Goal: Task Accomplishment & Management: Use online tool/utility

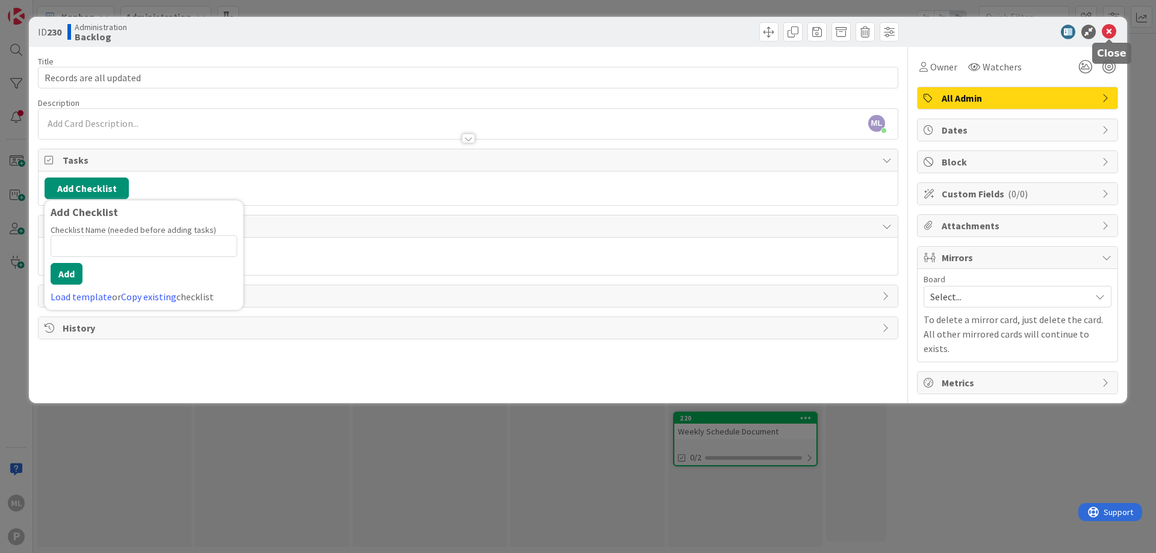
click at [1108, 34] on icon at bounding box center [1109, 32] width 14 height 14
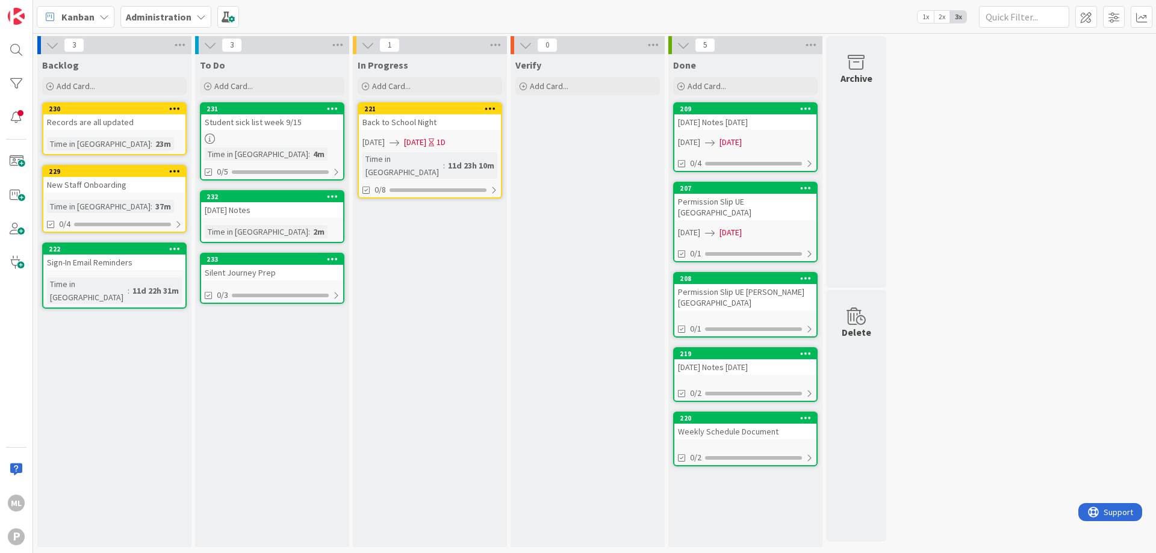
click at [108, 178] on div "New Staff Onboarding" at bounding box center [114, 185] width 142 height 16
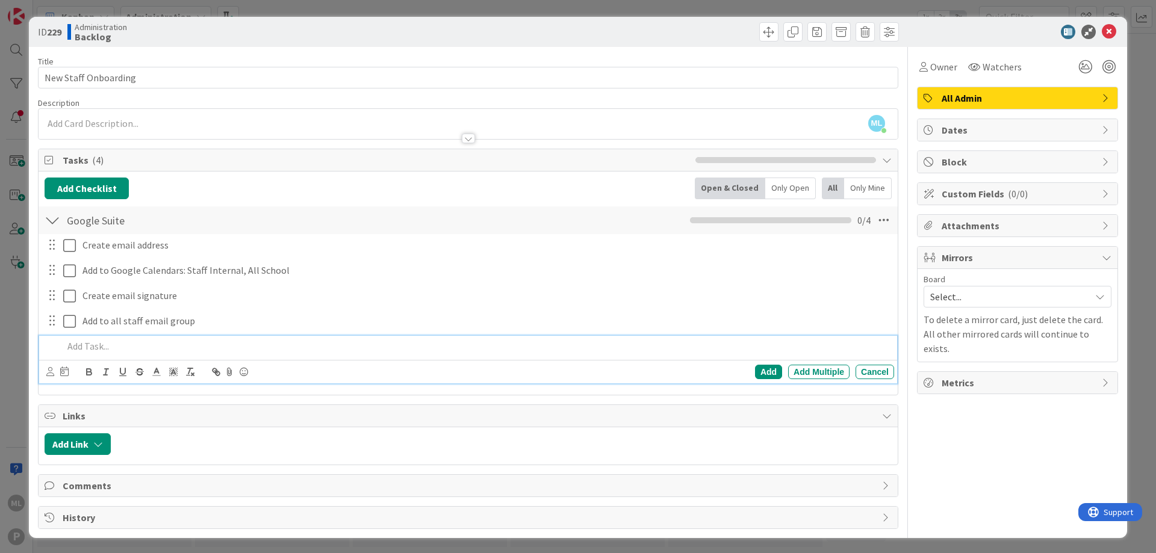
click at [88, 347] on p at bounding box center [476, 347] width 826 height 14
click at [749, 364] on div "Add Add Multiple Cancel" at bounding box center [470, 372] width 848 height 17
click at [755, 371] on div "Add" at bounding box center [768, 372] width 27 height 14
